Goal: Task Accomplishment & Management: Use online tool/utility

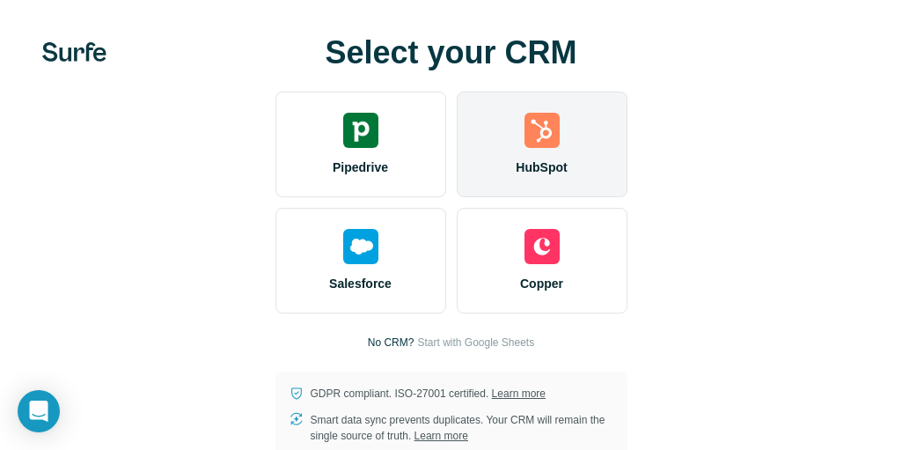
click at [553, 121] on img at bounding box center [542, 130] width 35 height 35
